Goal: Task Accomplishment & Management: Use online tool/utility

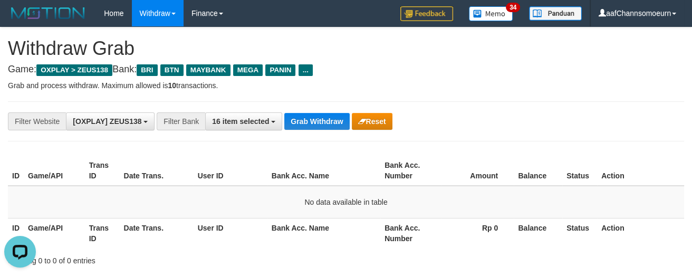
click at [324, 124] on button "Grab Withdraw" at bounding box center [316, 121] width 65 height 17
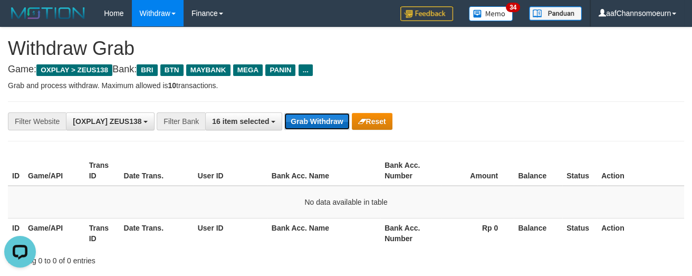
click at [324, 124] on button "Grab Withdraw" at bounding box center [316, 121] width 65 height 17
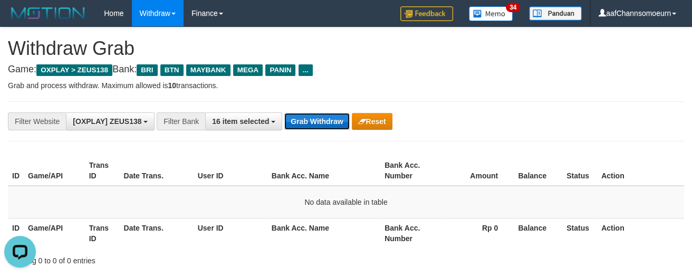
click at [324, 124] on button "Grab Withdraw" at bounding box center [316, 121] width 65 height 17
